Goal: Navigation & Orientation: Understand site structure

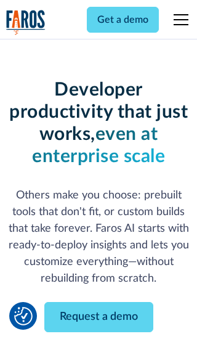
scroll to position [148, 0]
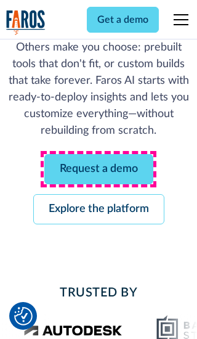
click at [99, 169] on link "Request a demo" at bounding box center [98, 169] width 109 height 30
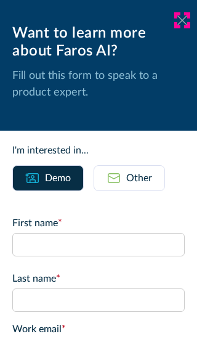
click at [182, 20] on icon at bounding box center [182, 19] width 10 height 9
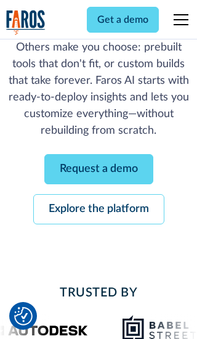
scroll to position [188, 0]
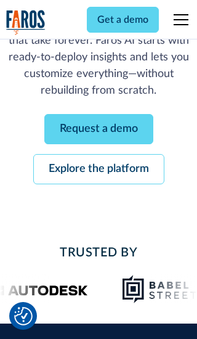
click at [99, 169] on link "Explore the platform" at bounding box center [98, 169] width 131 height 30
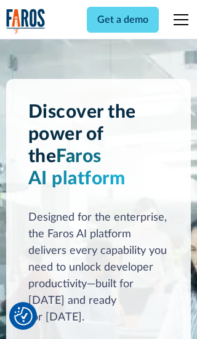
scroll to position [9250, 0]
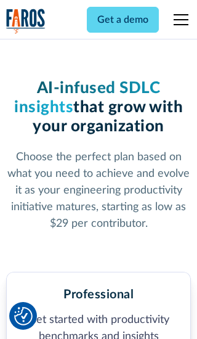
scroll to position [1908, 0]
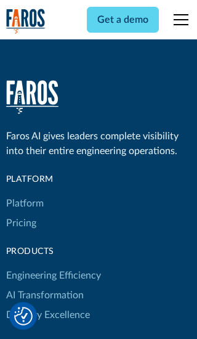
click at [24, 193] on link "Platform" at bounding box center [25, 203] width 38 height 20
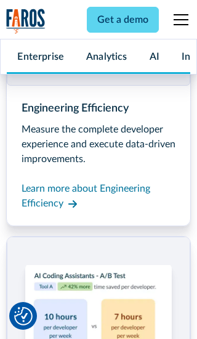
scroll to position [9645, 0]
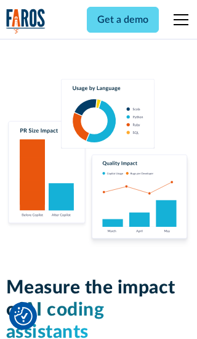
scroll to position [7612, 0]
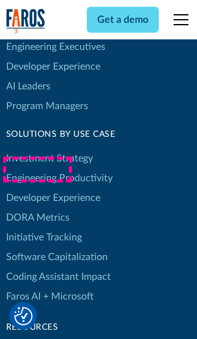
click at [37, 208] on link "DORA Metrics" at bounding box center [37, 218] width 63 height 20
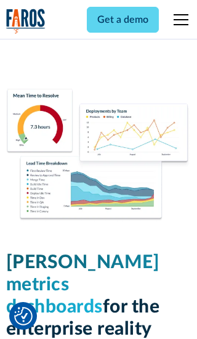
scroll to position [5392, 0]
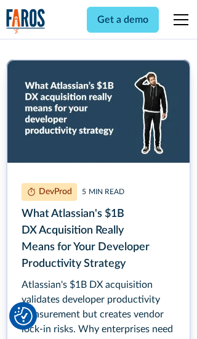
scroll to position [5511, 0]
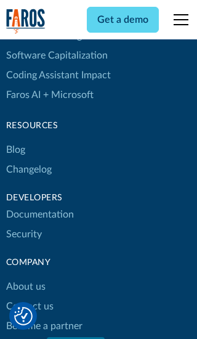
click at [28, 169] on link "Changelog" at bounding box center [29, 169] width 46 height 20
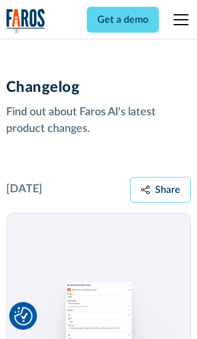
scroll to position [14874, 0]
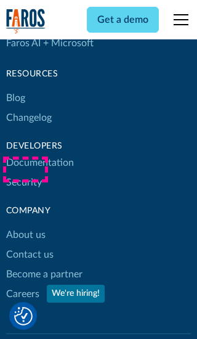
click at [25, 225] on link "About us" at bounding box center [25, 235] width 39 height 20
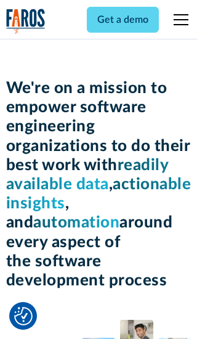
scroll to position [4246, 0]
